Goal: Information Seeking & Learning: Learn about a topic

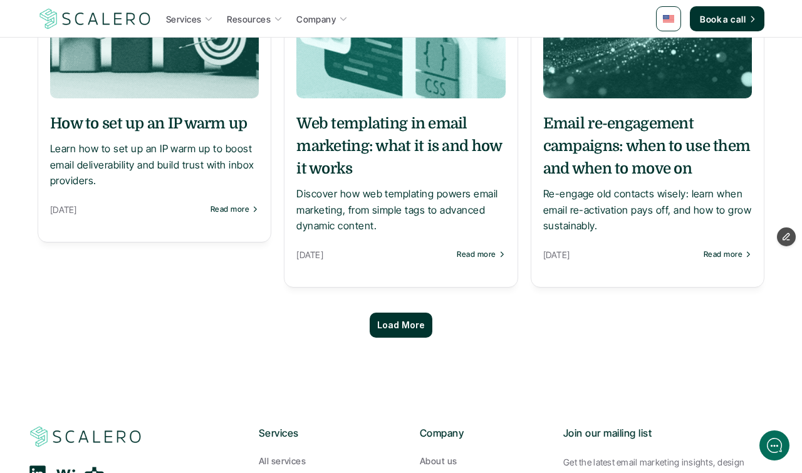
scroll to position [1105, 0]
click at [412, 323] on p "Load More" at bounding box center [401, 325] width 48 height 11
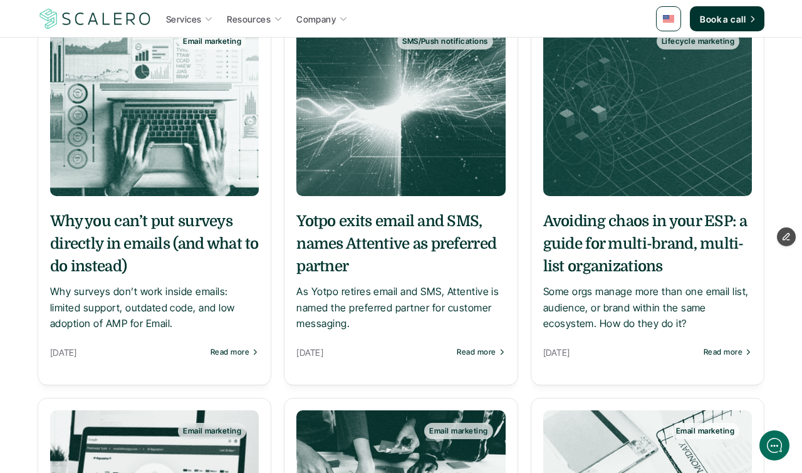
scroll to position [1789, 0]
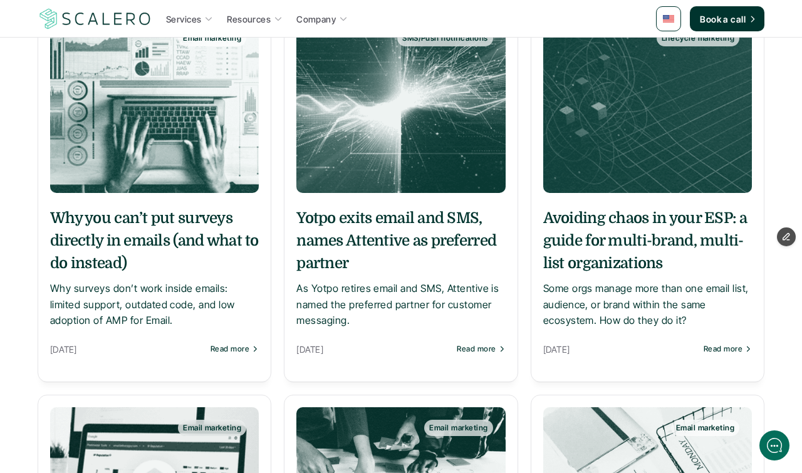
click at [606, 235] on h5 "Avoiding chaos in your ESP: a guide for multi-brand, multi-list organizations" at bounding box center [647, 241] width 209 height 68
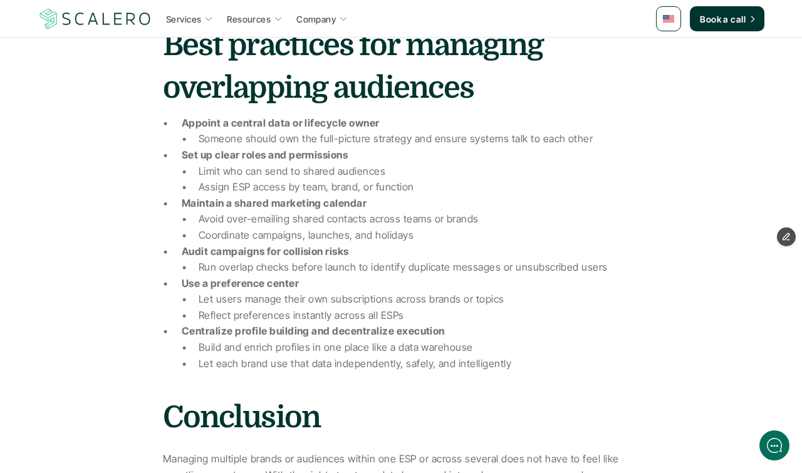
scroll to position [2336, 0]
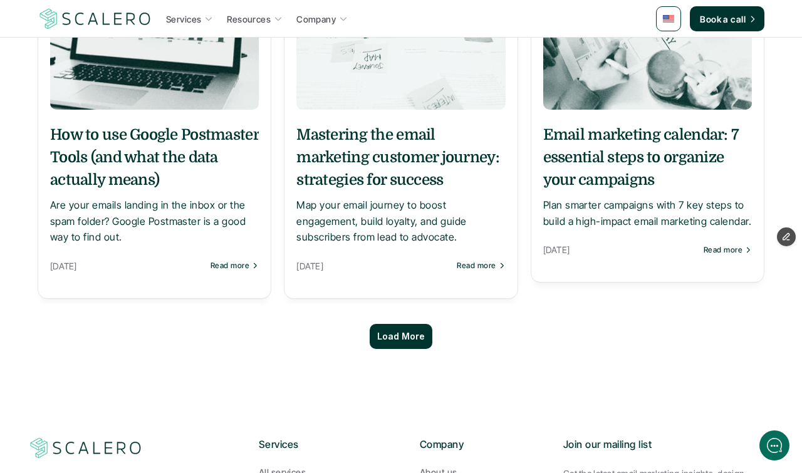
scroll to position [2258, 0]
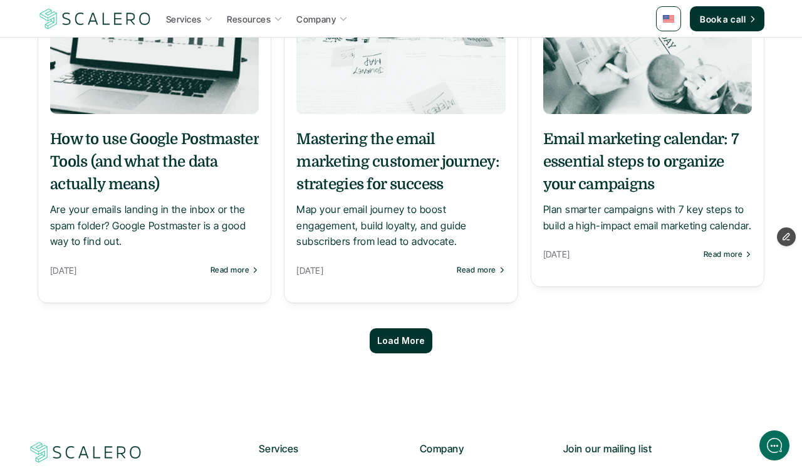
click at [403, 212] on p "Map your email journey to boost engagement, build loyalty, and guide subscriber…" at bounding box center [400, 226] width 209 height 48
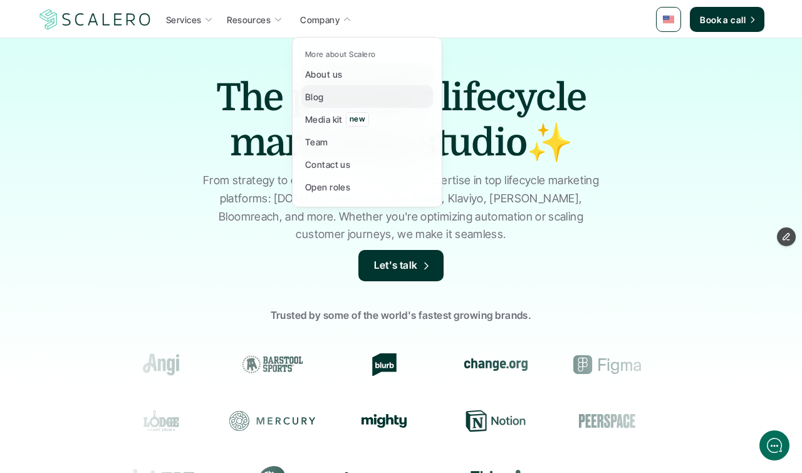
click at [325, 93] on link "Blog" at bounding box center [367, 96] width 132 height 23
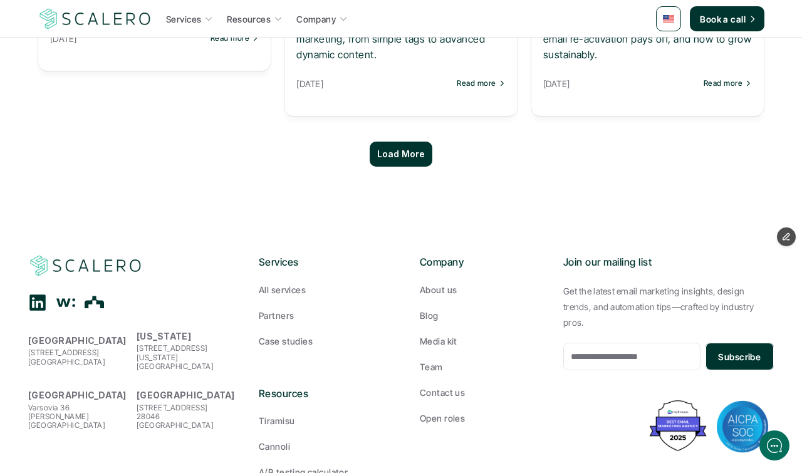
scroll to position [1285, 0]
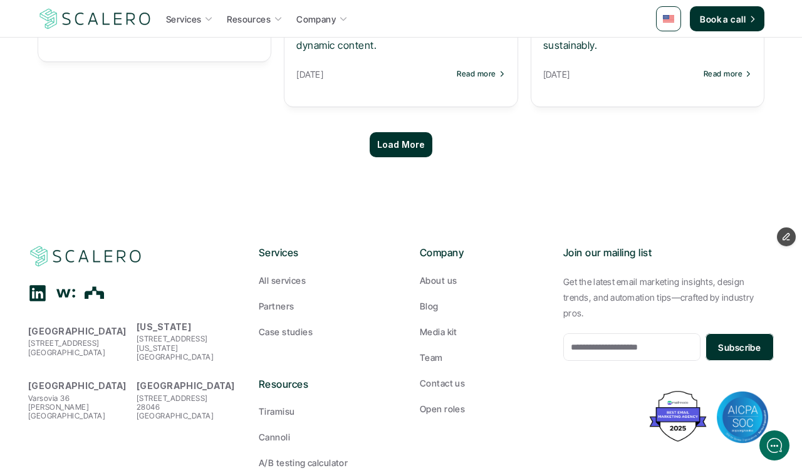
click at [390, 145] on div "Load More" at bounding box center [401, 144] width 63 height 25
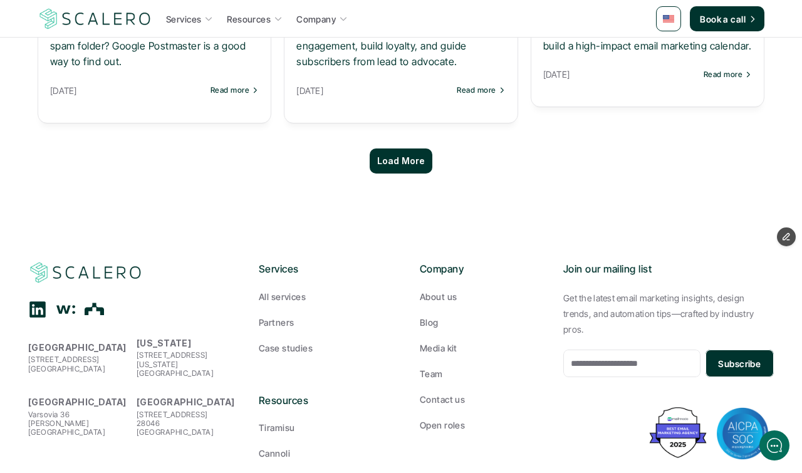
scroll to position [2439, 0]
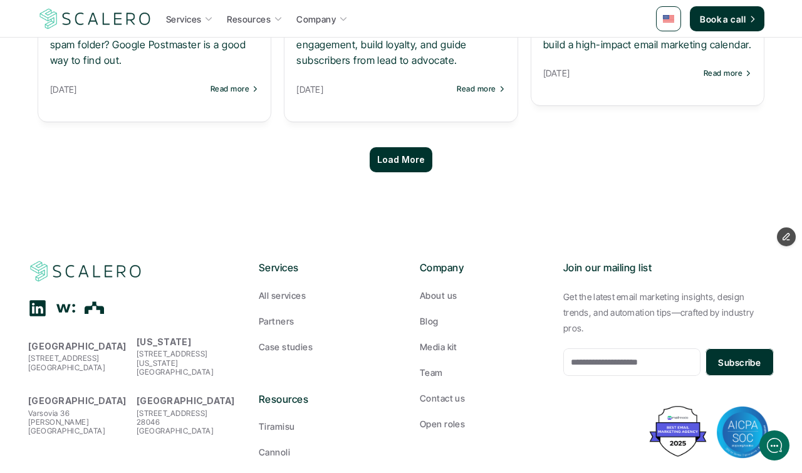
click at [393, 155] on p "Load More" at bounding box center [401, 160] width 48 height 11
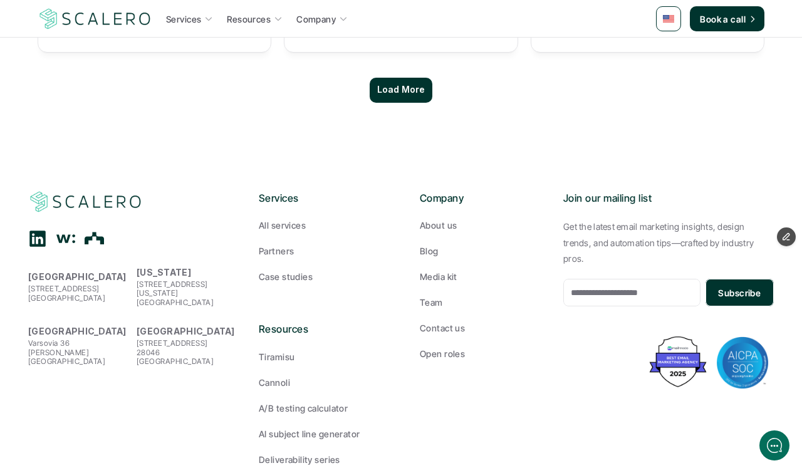
scroll to position [3681, 0]
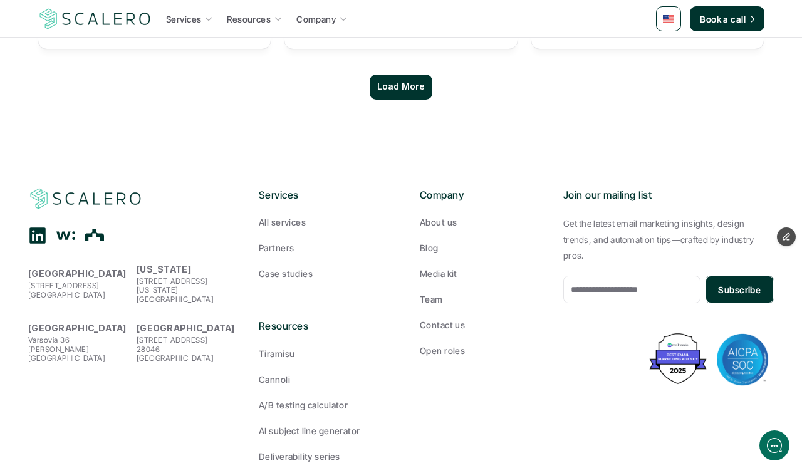
click at [415, 86] on div "Load More" at bounding box center [401, 87] width 63 height 25
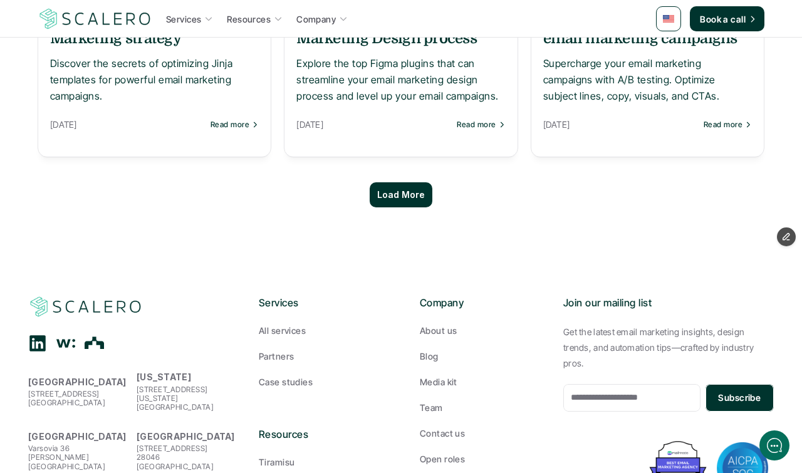
scroll to position [4782, 0]
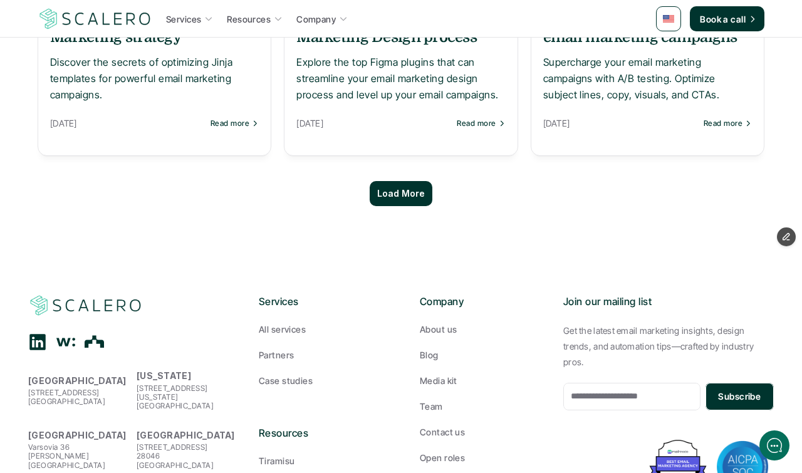
click at [402, 189] on p "Load More" at bounding box center [401, 194] width 48 height 11
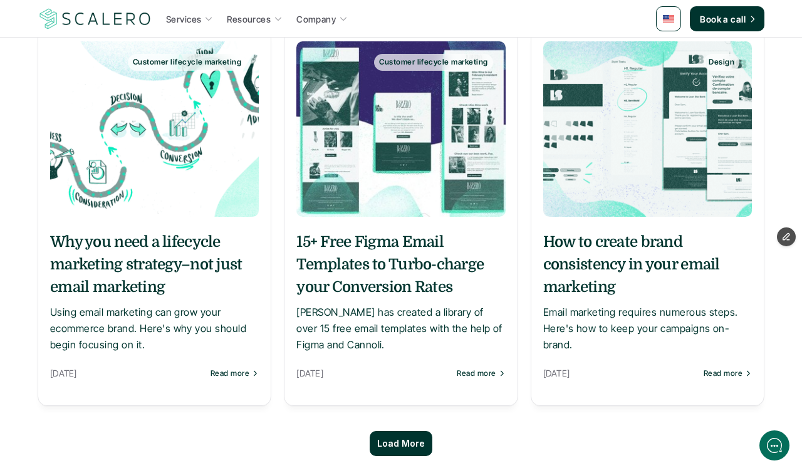
scroll to position [5762, 0]
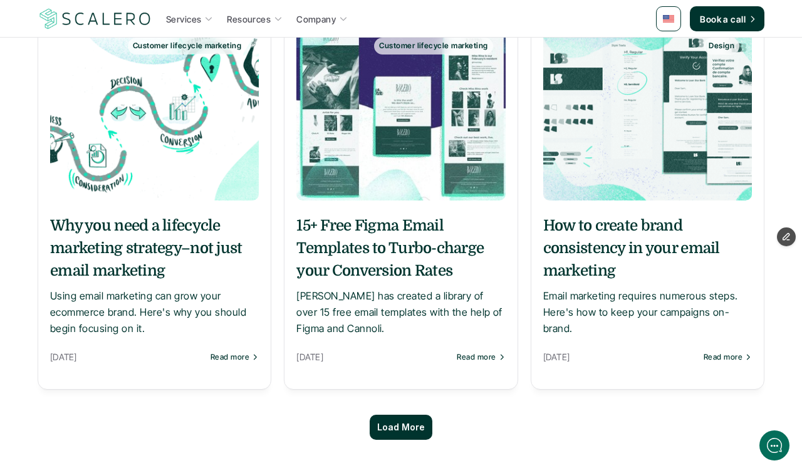
click at [389, 422] on p "Load More" at bounding box center [401, 427] width 48 height 11
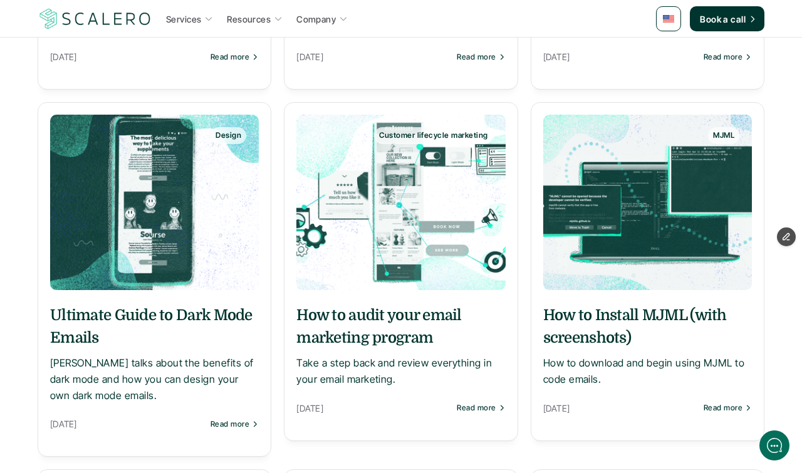
scroll to position [6063, 0]
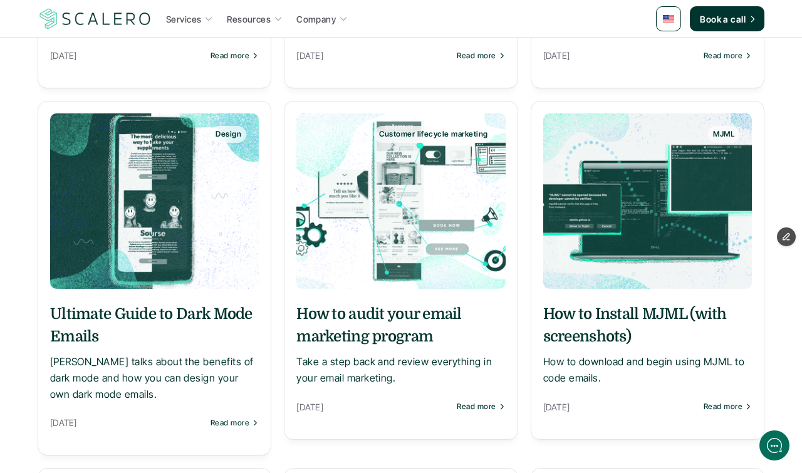
click at [189, 303] on h5 "Ultimate Guide to Dark Mode Emails" at bounding box center [154, 325] width 209 height 45
